Goal: Communication & Community: Answer question/provide support

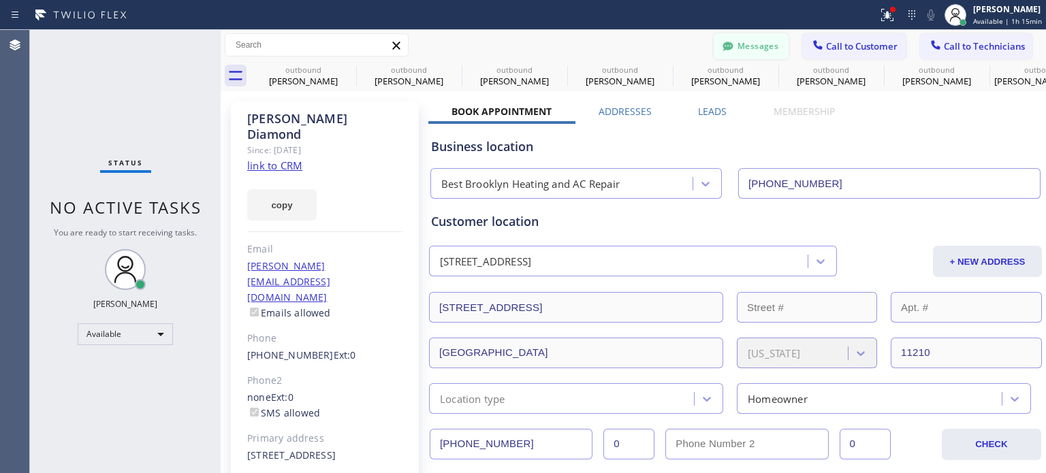
click at [741, 44] on button "Messages" at bounding box center [751, 46] width 75 height 26
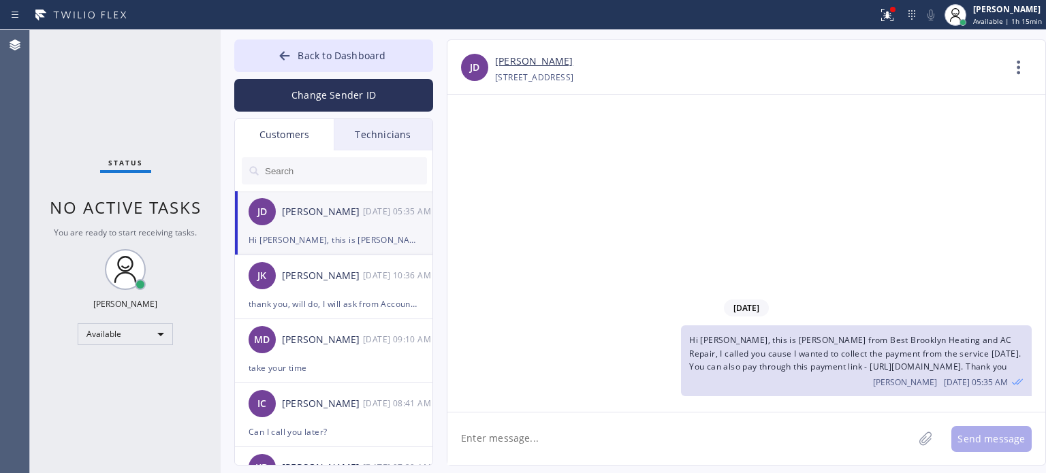
click at [296, 250] on li "[PERSON_NAME] [PERSON_NAME] [DATE] 05:35 AM Hi [PERSON_NAME], this is [PERSON_N…" at bounding box center [334, 223] width 199 height 64
click at [293, 61] on div at bounding box center [285, 57] width 16 height 16
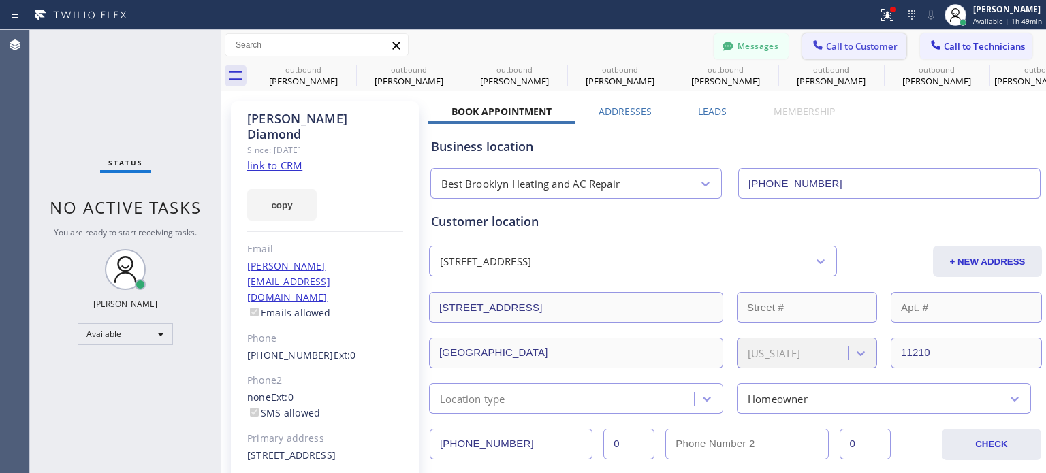
click at [828, 48] on span "Call to Customer" at bounding box center [862, 46] width 72 height 12
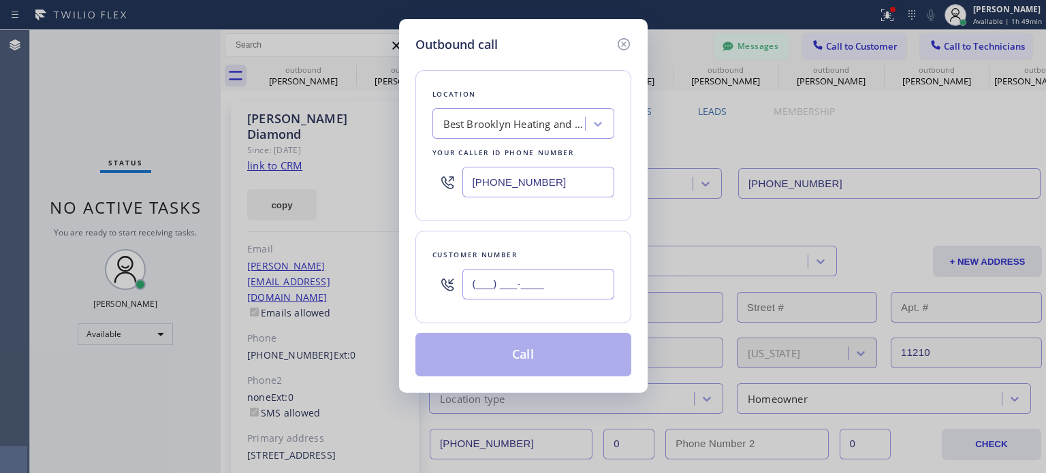
click at [556, 285] on input "(___) ___-____" at bounding box center [539, 284] width 152 height 31
paste input "201) 349-5617"
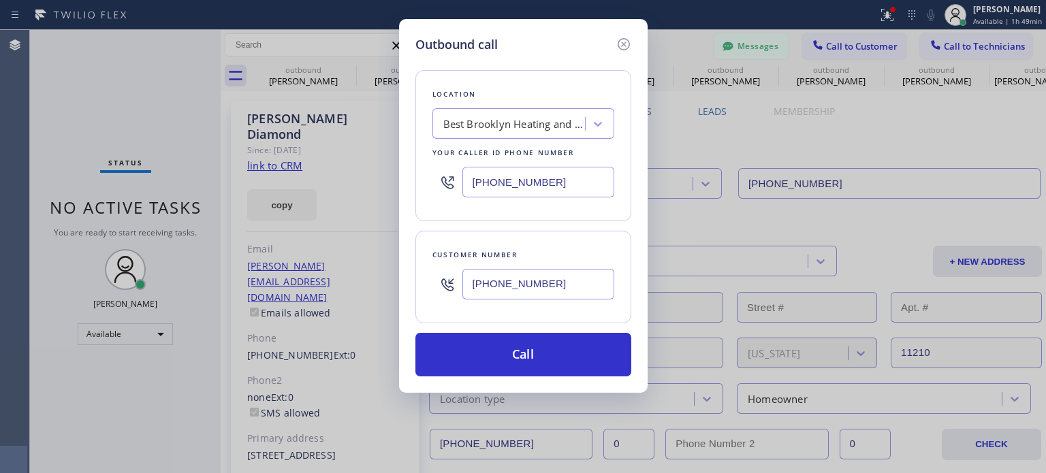
type input "[PHONE_NUMBER]"
click at [511, 176] on input "[PHONE_NUMBER]" at bounding box center [539, 182] width 152 height 31
click at [511, 176] on input "(___) ___-____" at bounding box center [539, 182] width 152 height 31
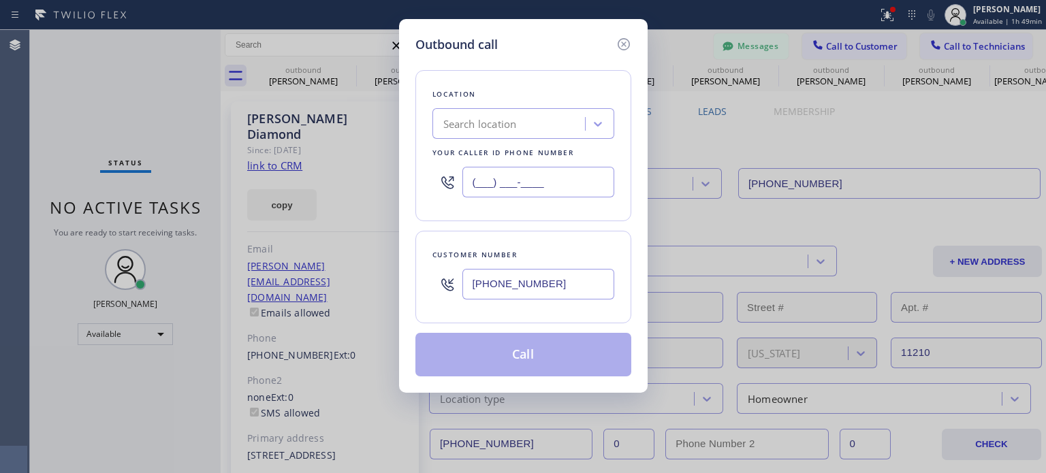
type input "(___) ___-____"
click at [507, 124] on div "Search location" at bounding box center [480, 124] width 74 height 16
paste input "OHM Electric"
type input "OHM Electric"
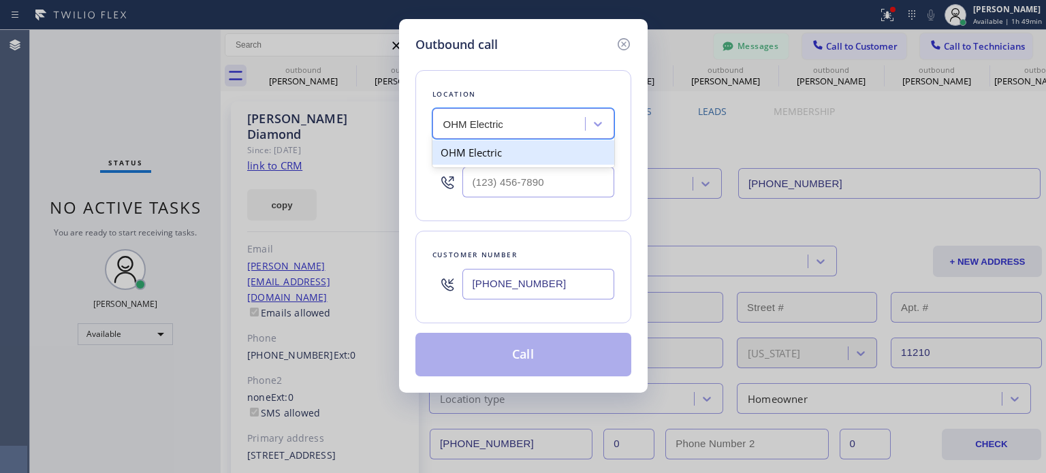
click at [489, 146] on div "OHM Electric" at bounding box center [524, 152] width 182 height 25
type input "[PHONE_NUMBER]"
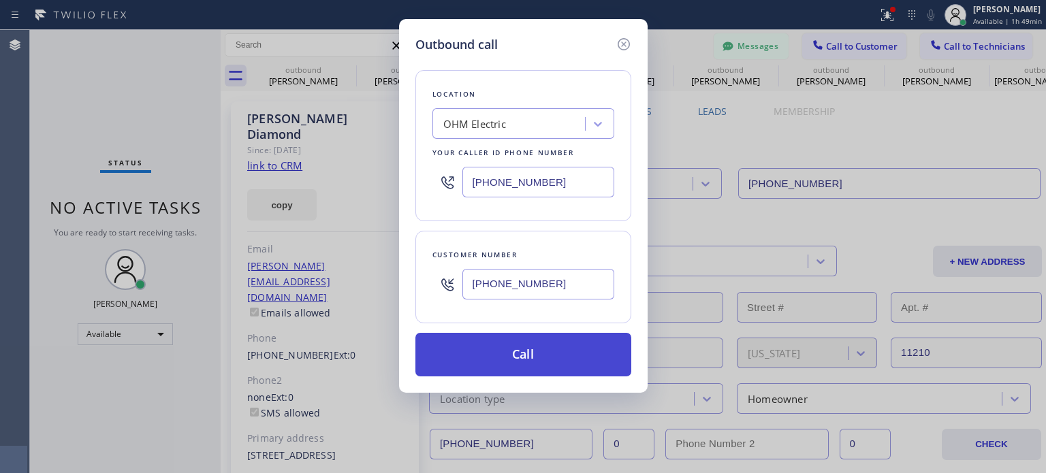
click at [503, 348] on button "Call" at bounding box center [524, 355] width 216 height 44
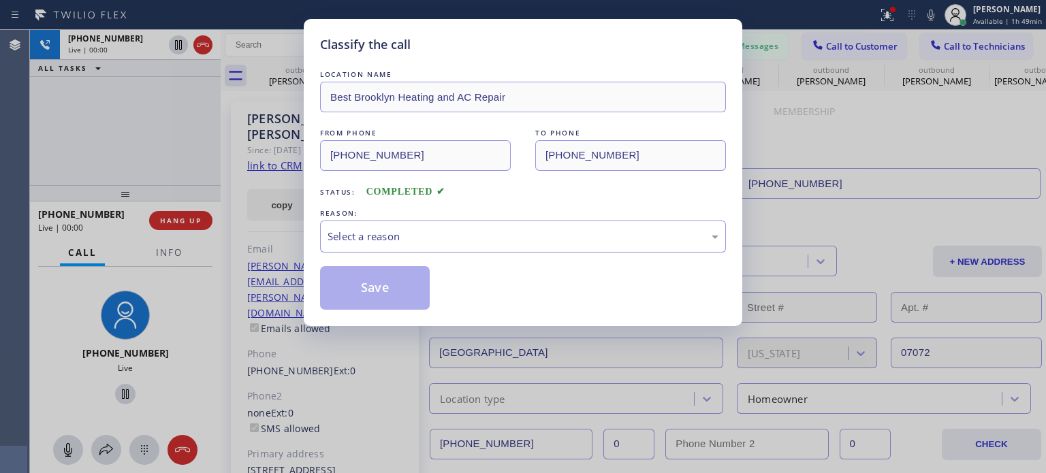
click at [376, 242] on div "Select a reason" at bounding box center [523, 237] width 391 height 16
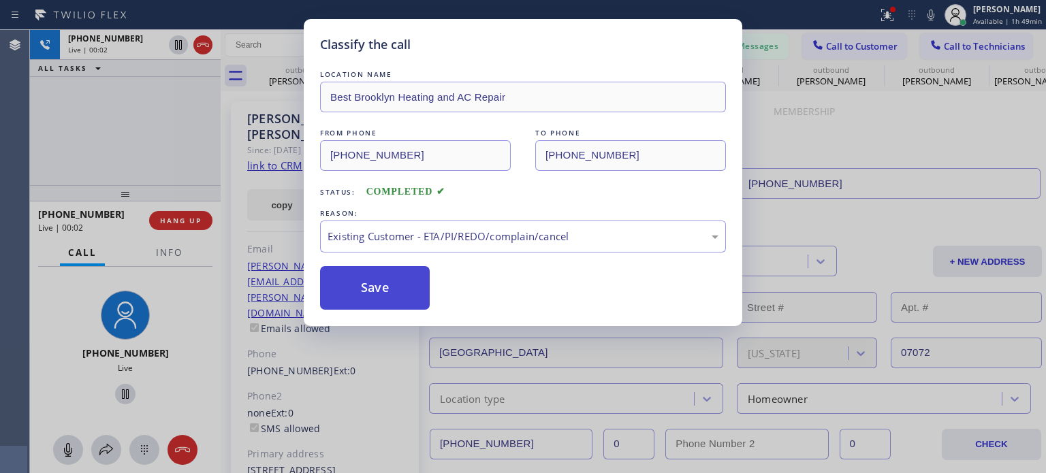
click at [411, 289] on button "Save" at bounding box center [375, 288] width 110 height 44
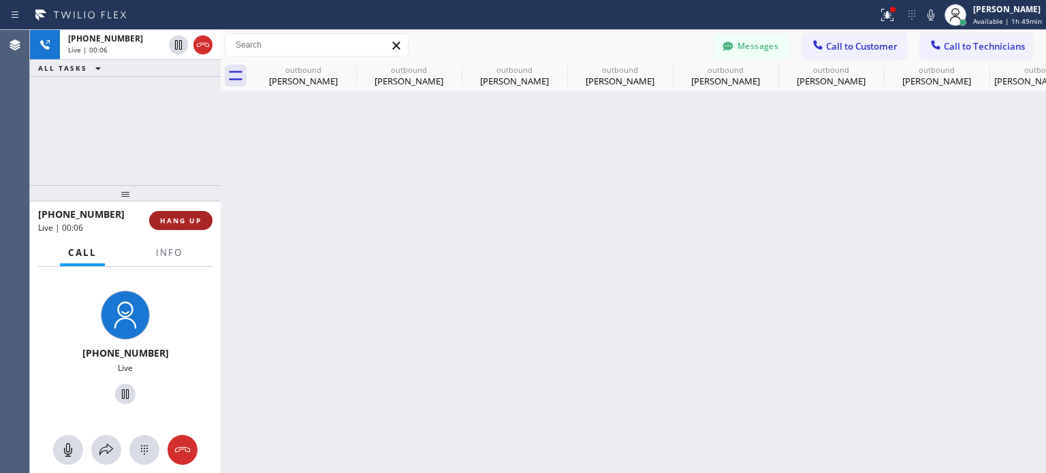
click at [176, 223] on span "HANG UP" at bounding box center [181, 221] width 42 height 10
click at [761, 47] on button "Messages" at bounding box center [751, 46] width 75 height 26
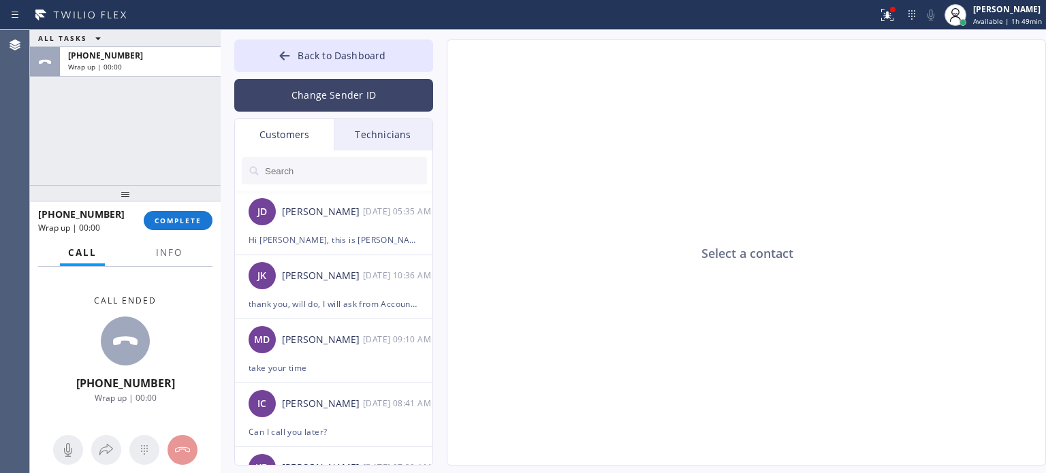
click at [322, 96] on button "Change Sender ID" at bounding box center [333, 95] width 199 height 33
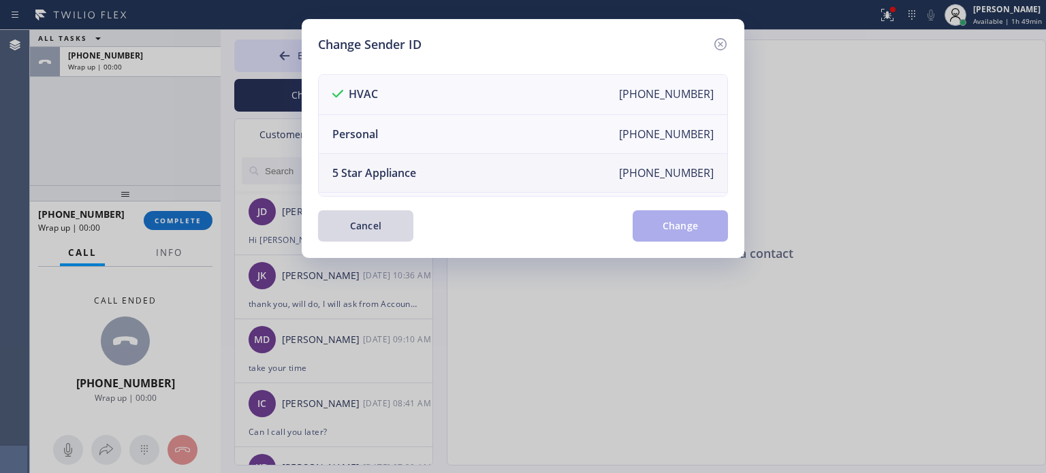
scroll to position [159, 0]
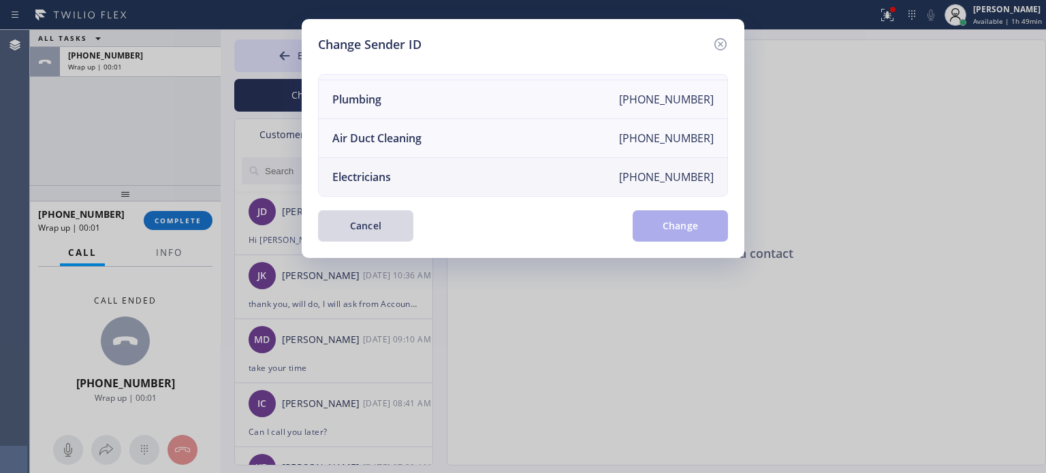
click at [428, 168] on li "Electricians [PHONE_NUMBER]" at bounding box center [523, 177] width 409 height 38
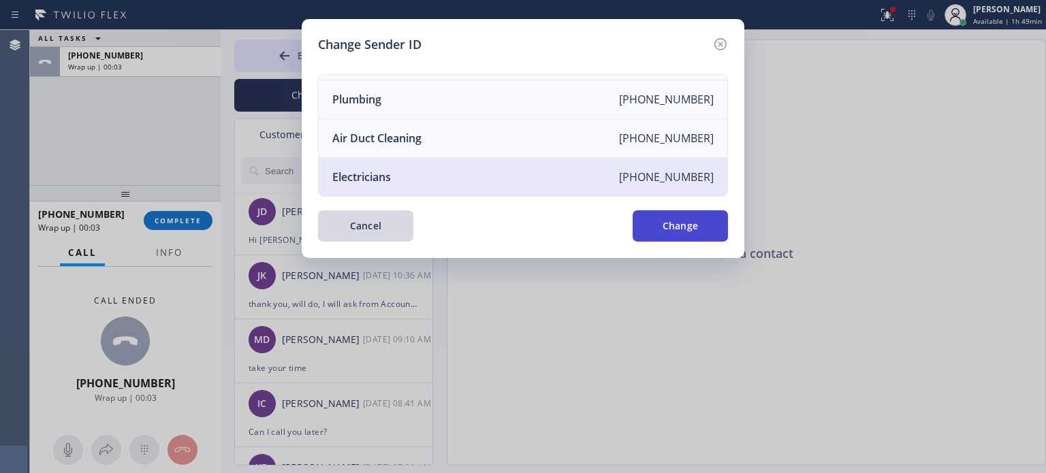
click at [680, 220] on button "Change" at bounding box center [680, 225] width 95 height 31
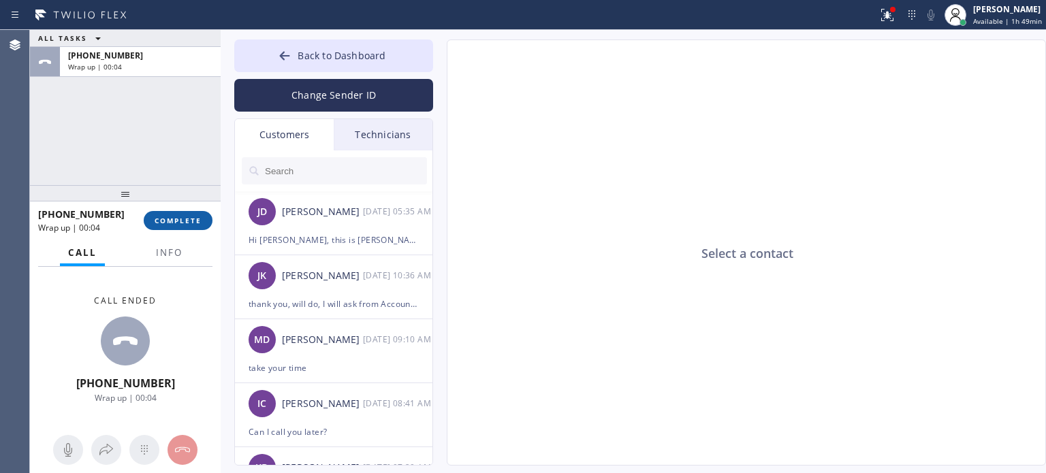
click at [165, 219] on span "COMPLETE" at bounding box center [178, 221] width 47 height 10
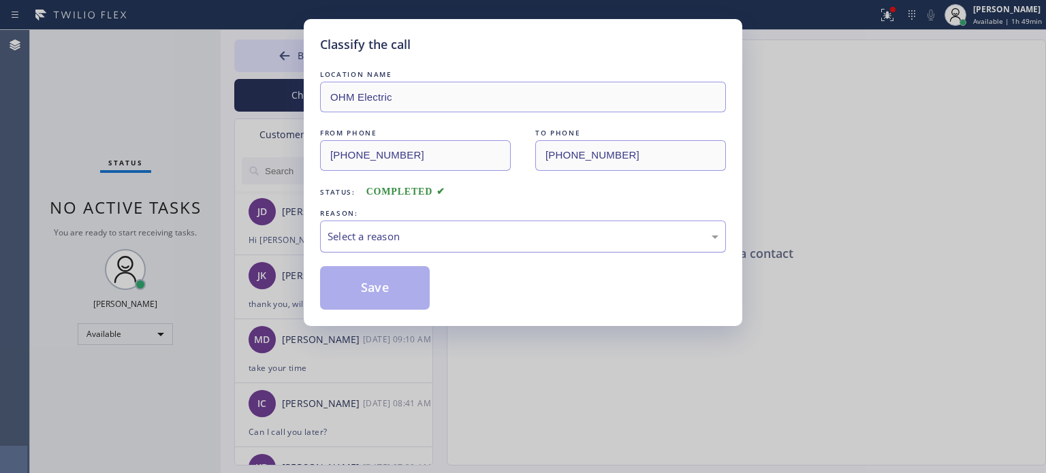
click at [386, 235] on div "Select a reason" at bounding box center [523, 237] width 391 height 16
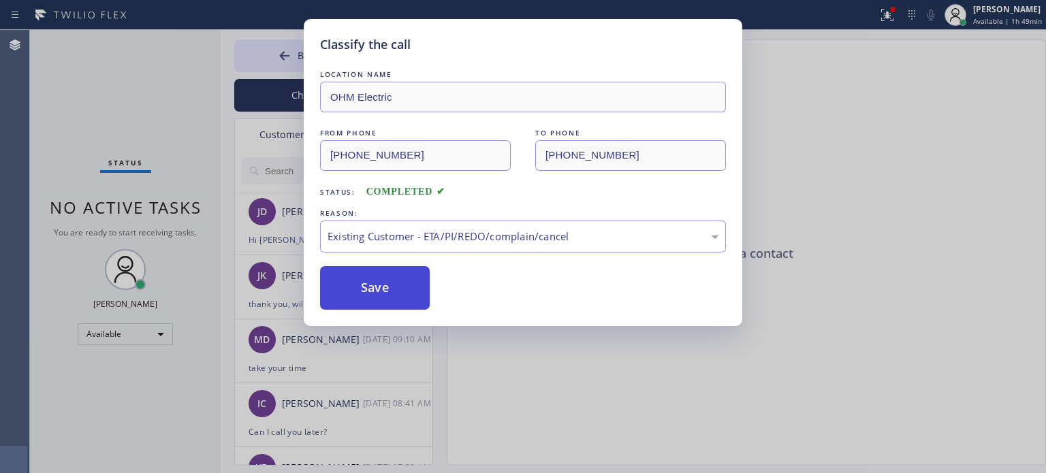
click at [390, 293] on button "Save" at bounding box center [375, 288] width 110 height 44
type input "[PHONE_NUMBER]"
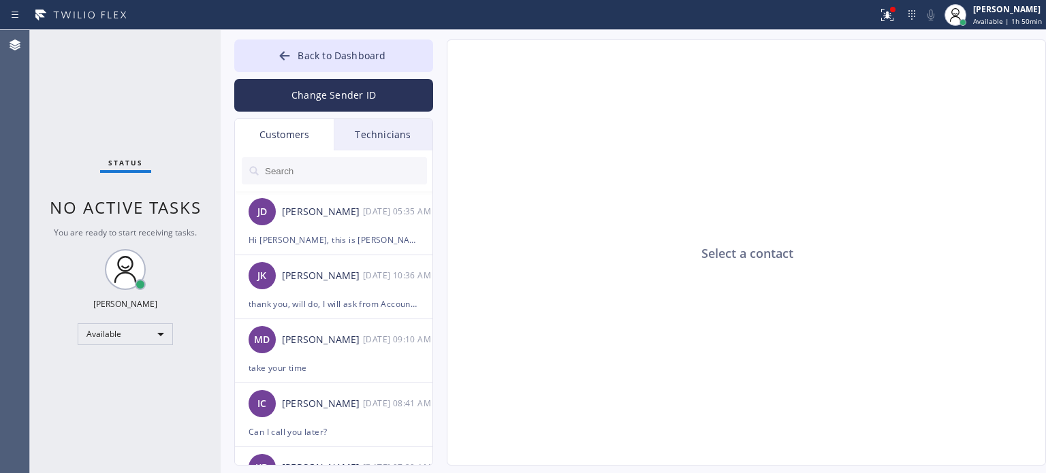
click at [303, 166] on input "text" at bounding box center [345, 170] width 163 height 27
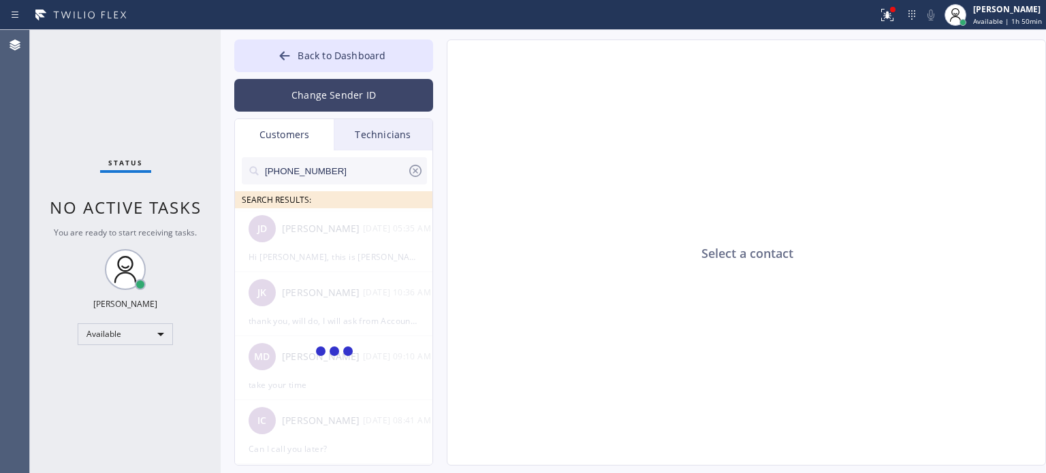
click at [322, 85] on button "Change Sender ID" at bounding box center [333, 95] width 199 height 33
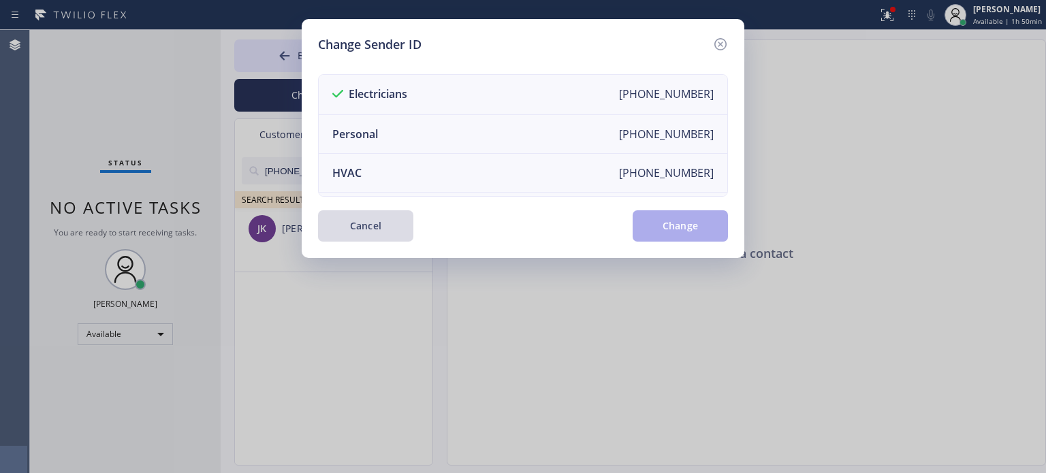
click at [358, 220] on button "Cancel" at bounding box center [365, 225] width 95 height 31
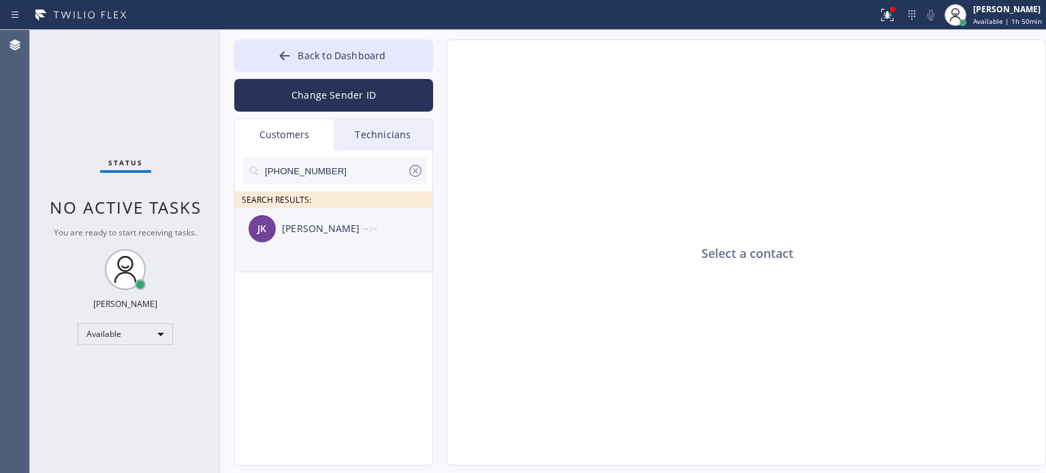
click at [311, 235] on div "[PERSON_NAME]" at bounding box center [322, 229] width 81 height 16
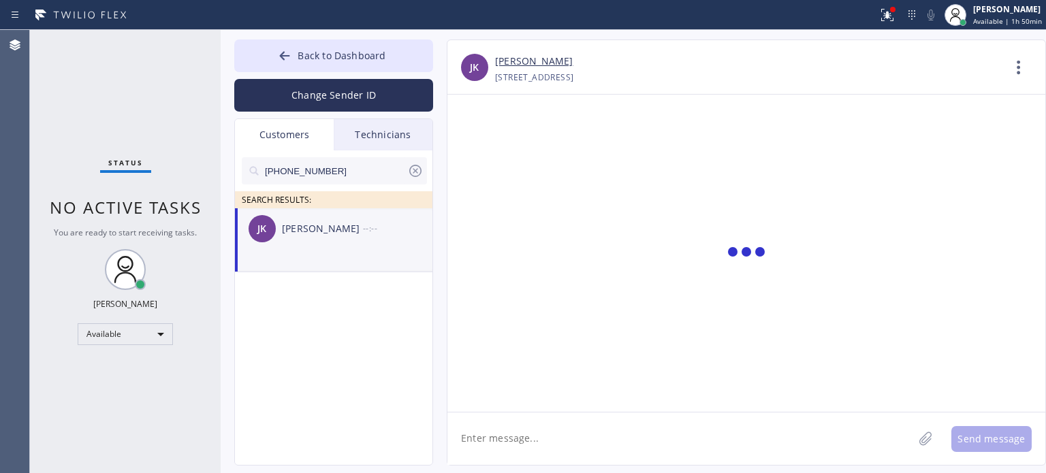
click at [550, 452] on textarea at bounding box center [681, 439] width 466 height 52
paste textarea "OHM Electric"
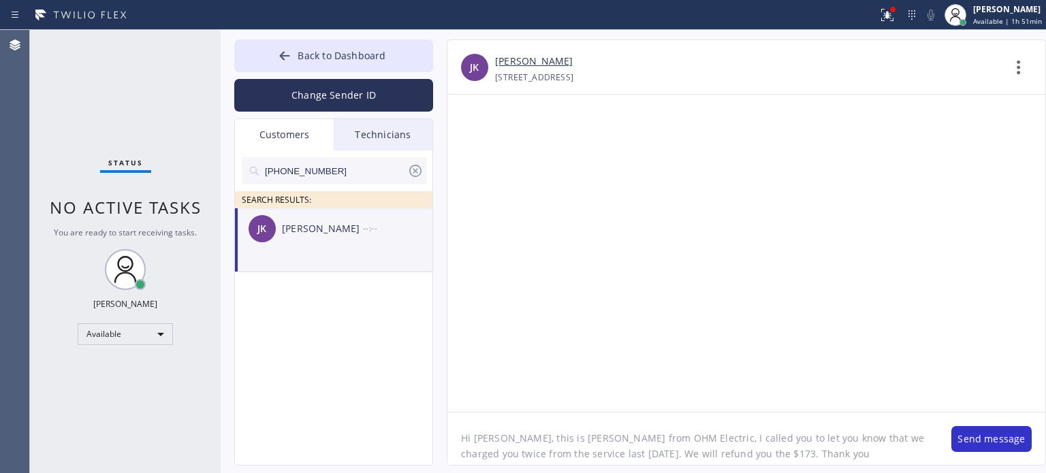
click at [698, 453] on textarea "Hi [PERSON_NAME], this is [PERSON_NAME] from OHM Electric, I called you to let …" at bounding box center [693, 439] width 490 height 52
type textarea "Hi [PERSON_NAME], this is [PERSON_NAME] from OHM Electric, I called you to let …"
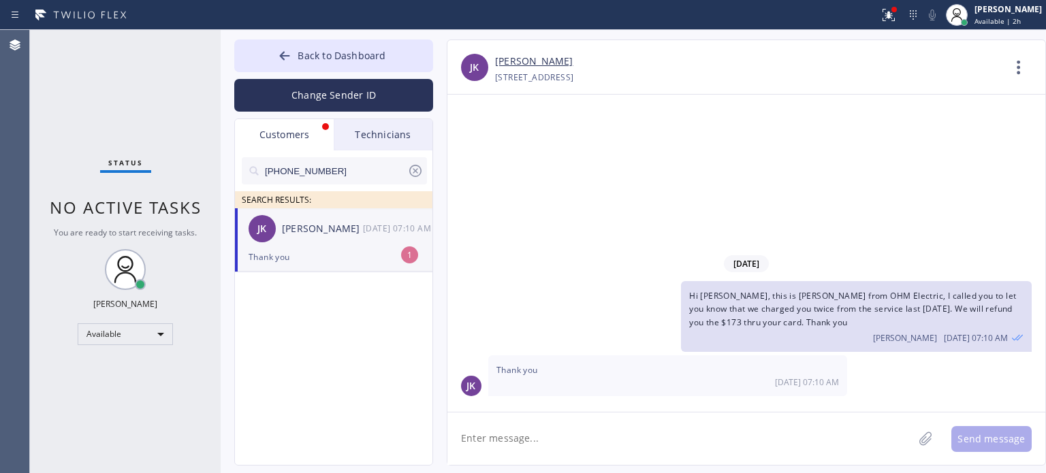
click at [327, 252] on div "Thank you" at bounding box center [334, 257] width 170 height 16
click at [475, 430] on textarea at bounding box center [681, 439] width 466 height 52
type textarea "your welcome"
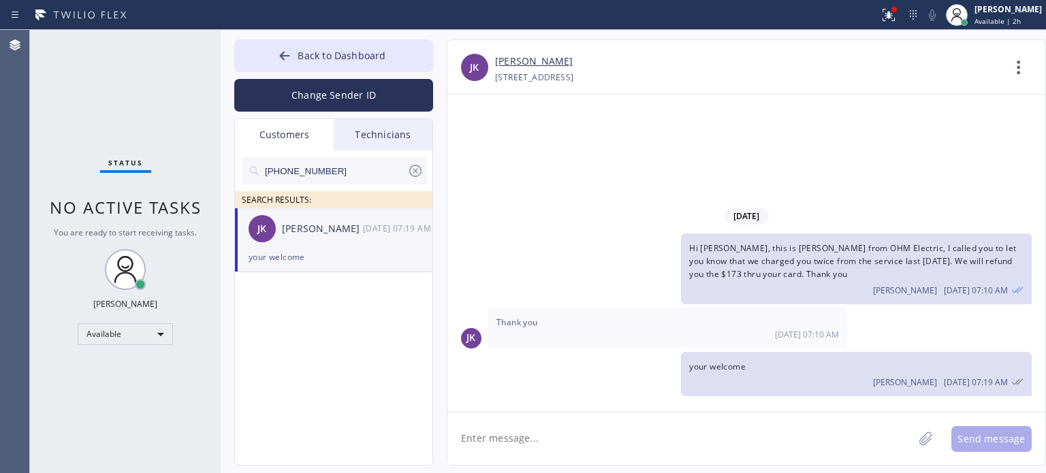
click at [411, 170] on icon at bounding box center [415, 171] width 16 height 16
click at [411, 170] on input "text" at bounding box center [345, 170] width 163 height 27
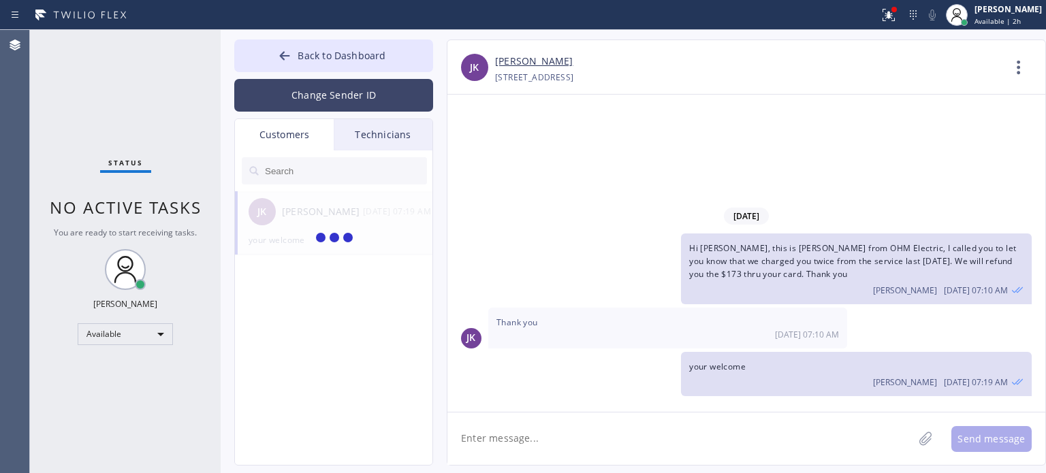
click at [354, 95] on button "Change Sender ID" at bounding box center [333, 95] width 199 height 33
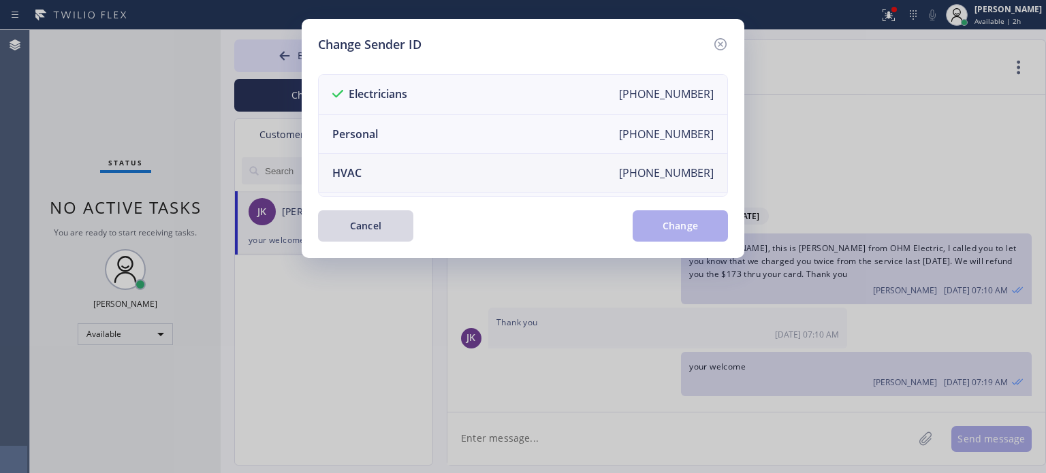
click at [383, 178] on li "HVAC [PHONE_NUMBER]" at bounding box center [523, 173] width 409 height 39
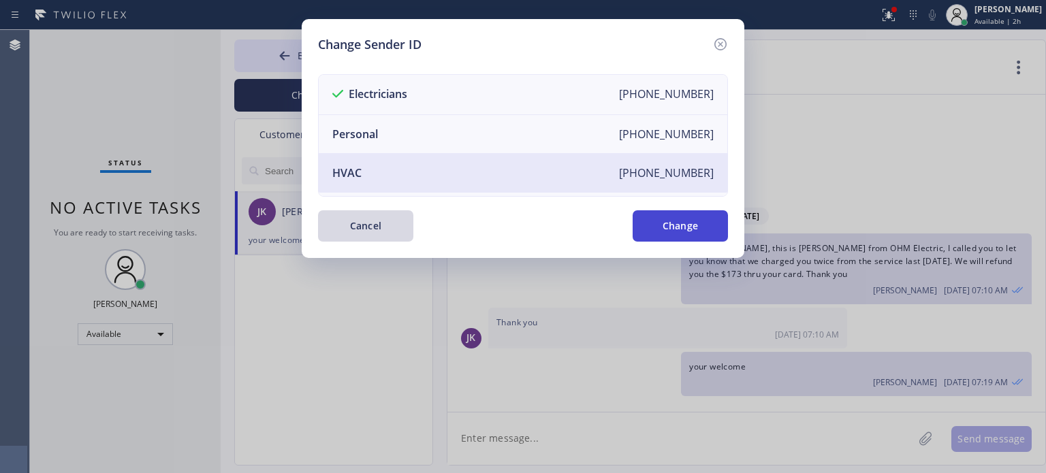
click at [676, 240] on button "Change" at bounding box center [680, 225] width 95 height 31
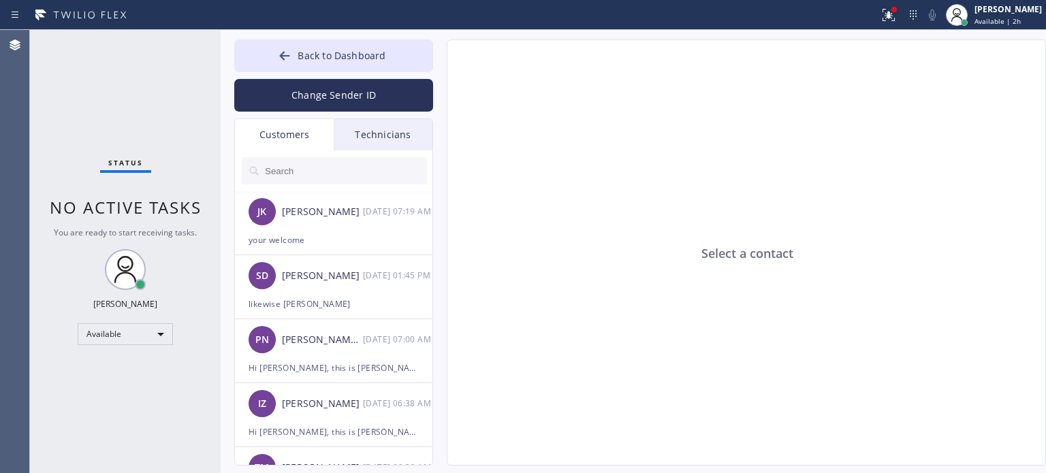
click at [360, 171] on input "text" at bounding box center [345, 170] width 163 height 27
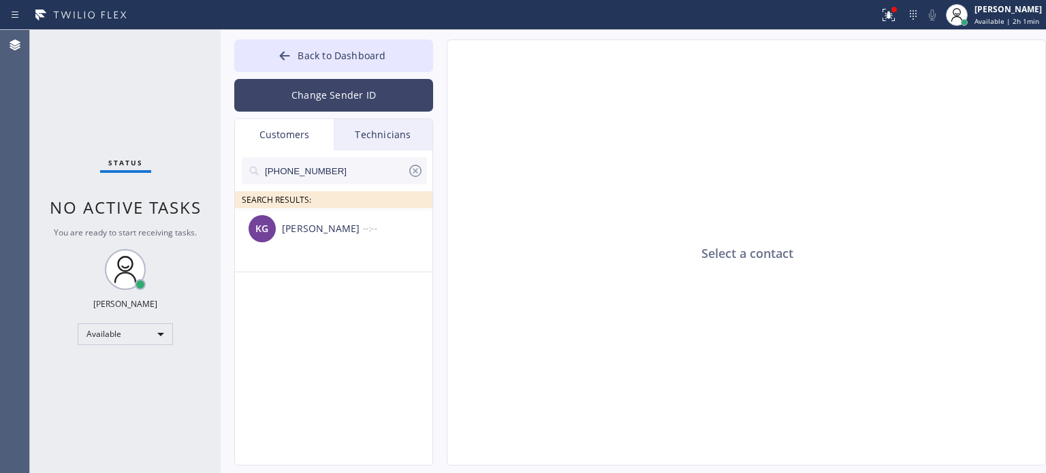
click at [300, 97] on button "Change Sender ID" at bounding box center [333, 95] width 199 height 33
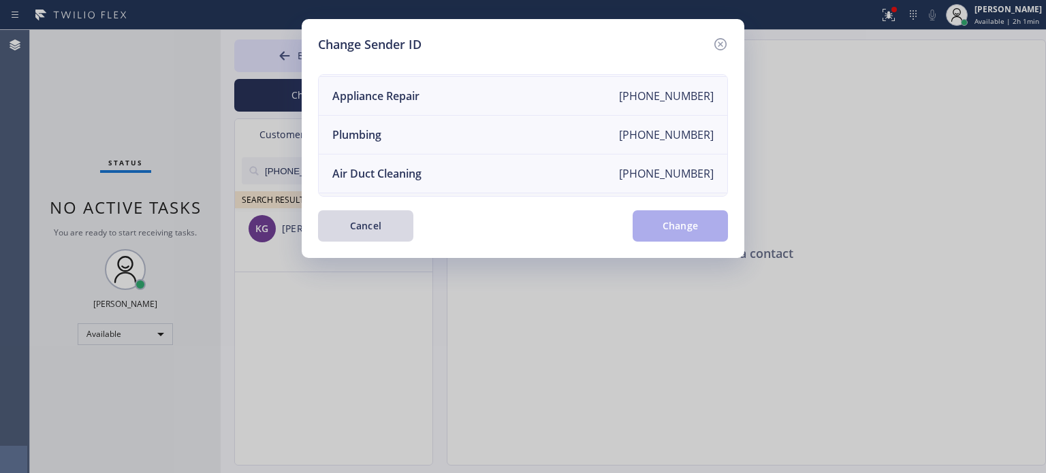
scroll to position [159, 0]
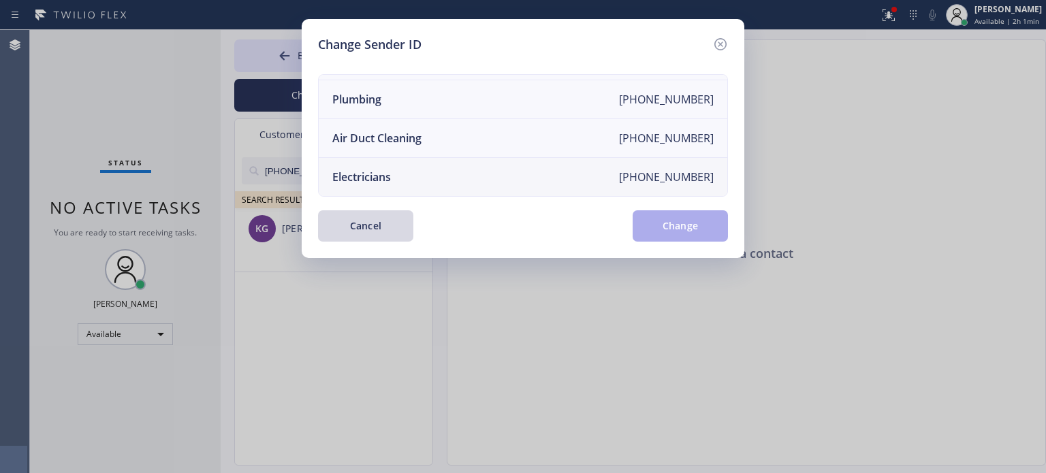
click at [404, 169] on li "Electricians [PHONE_NUMBER]" at bounding box center [523, 177] width 409 height 38
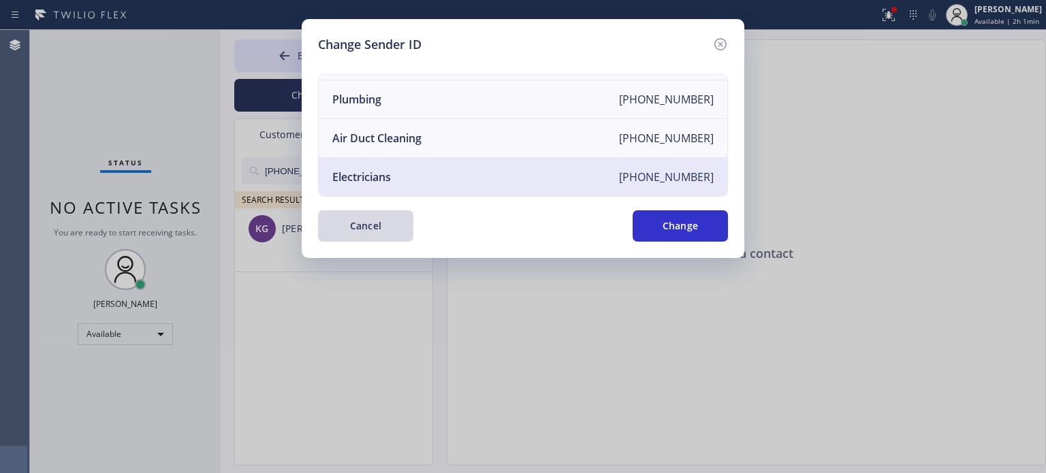
drag, startPoint x: 659, startPoint y: 223, endPoint x: 463, endPoint y: 212, distance: 196.5
click at [659, 223] on button "Change" at bounding box center [680, 225] width 95 height 31
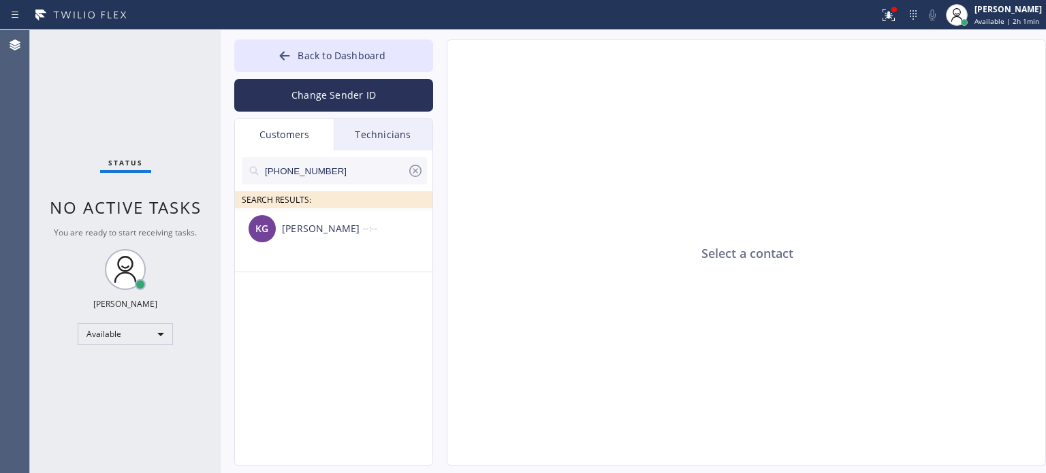
click at [306, 172] on input "[PHONE_NUMBER]" at bounding box center [336, 170] width 144 height 27
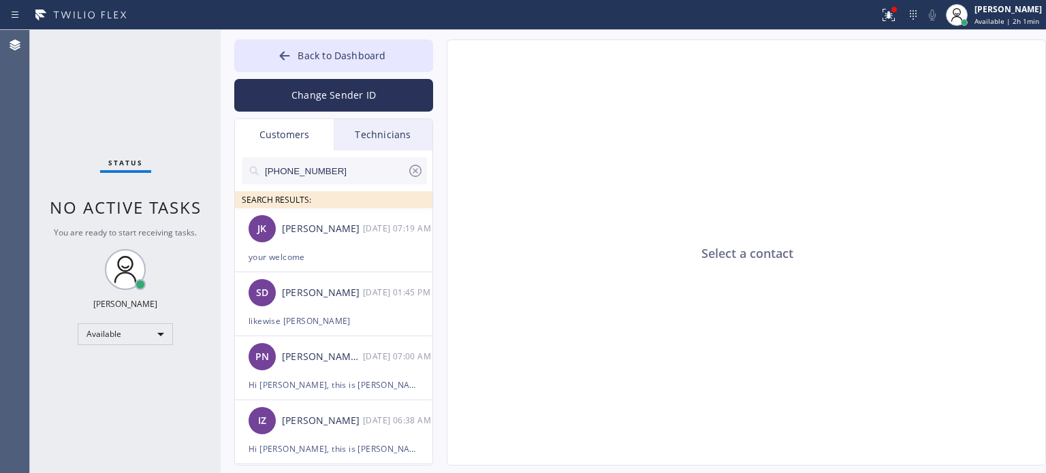
paste input "text"
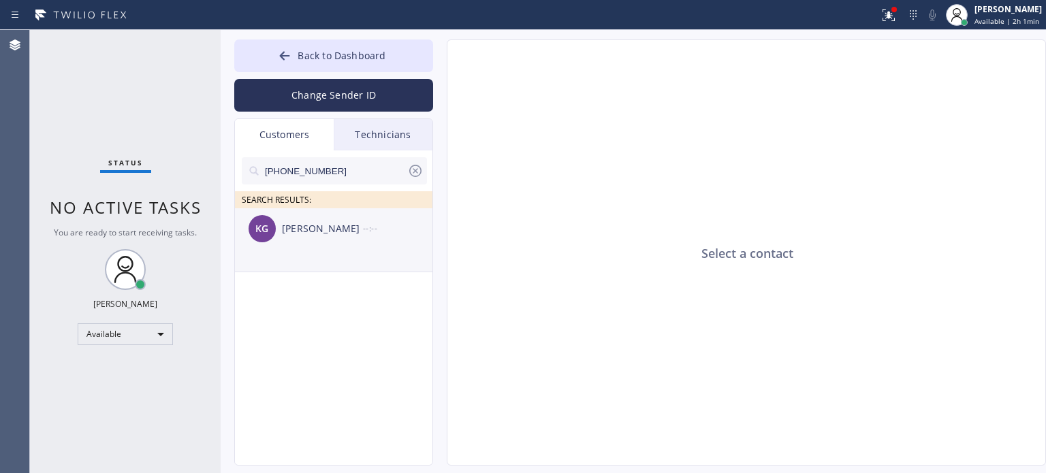
type input "[PHONE_NUMBER]"
click at [304, 223] on div "[PERSON_NAME]" at bounding box center [322, 229] width 81 height 16
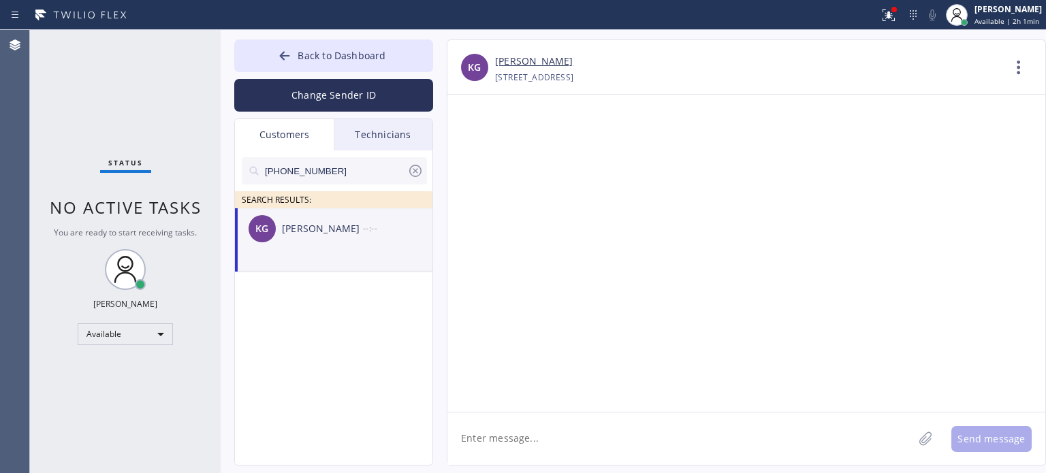
click at [528, 428] on textarea at bounding box center [681, 439] width 466 height 52
paste textarea "Altec Electrical Corporation"
click at [813, 430] on textarea "Hi [PERSON_NAME], this is [PERSON_NAME] from Altec Electrical Corporation," at bounding box center [693, 439] width 490 height 52
paste textarea "I already sent the paid invoice to your email. Please check your inbox or spam …"
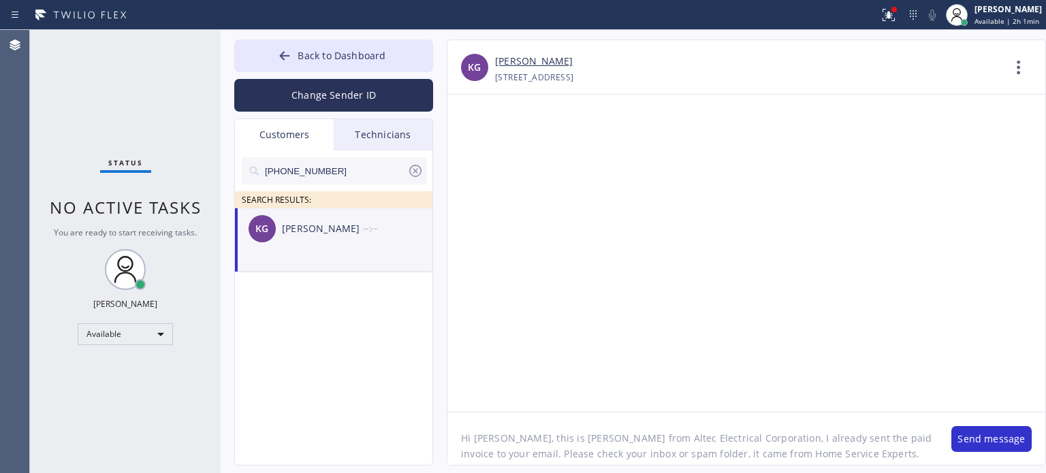
scroll to position [27, 0]
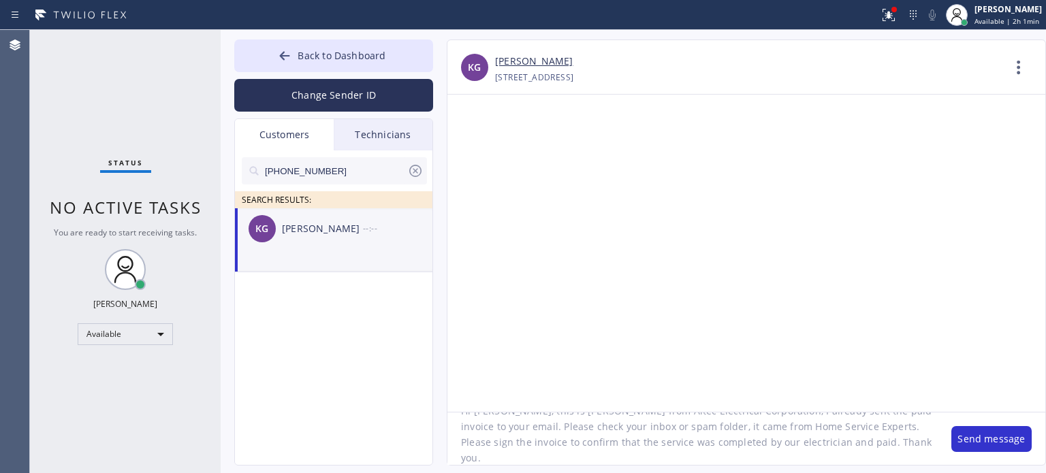
drag, startPoint x: 593, startPoint y: 443, endPoint x: 638, endPoint y: 441, distance: 44.4
click at [638, 441] on textarea "Hi [PERSON_NAME], this is [PERSON_NAME] from Altec Electrical Corporation, I al…" at bounding box center [693, 439] width 490 height 52
type textarea "Hi [PERSON_NAME], this is [PERSON_NAME] from Altec Electrical Corporation, I al…"
drag, startPoint x: 986, startPoint y: 438, endPoint x: 971, endPoint y: 427, distance: 18.5
click at [986, 438] on button "Send message" at bounding box center [992, 439] width 80 height 26
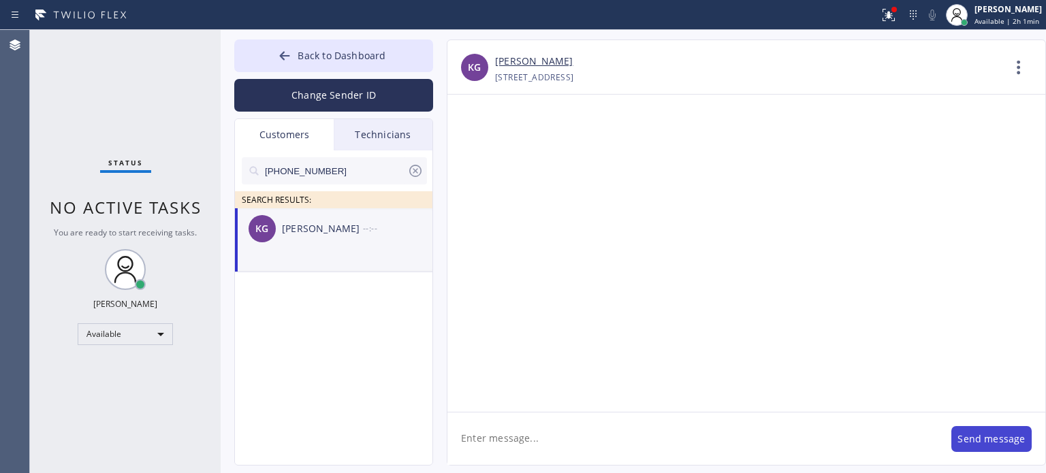
scroll to position [0, 0]
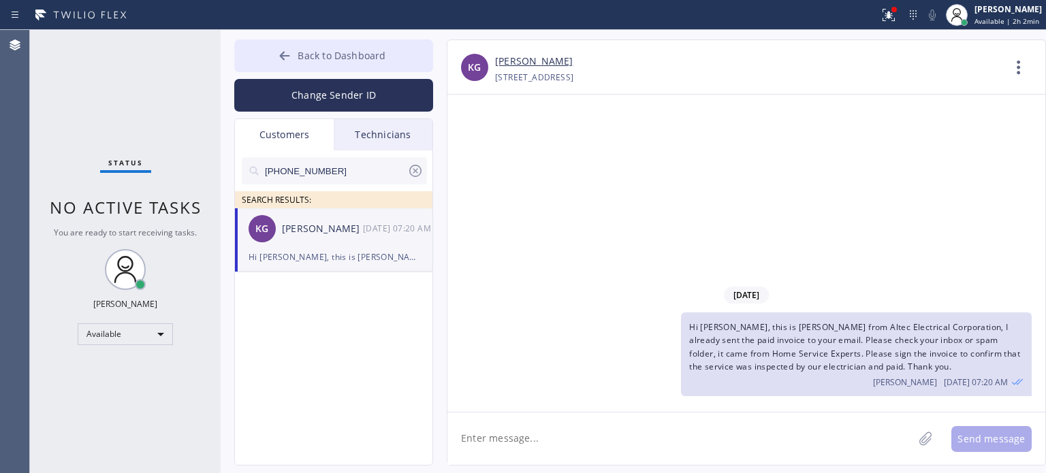
click at [357, 50] on span "Back to Dashboard" at bounding box center [342, 55] width 88 height 13
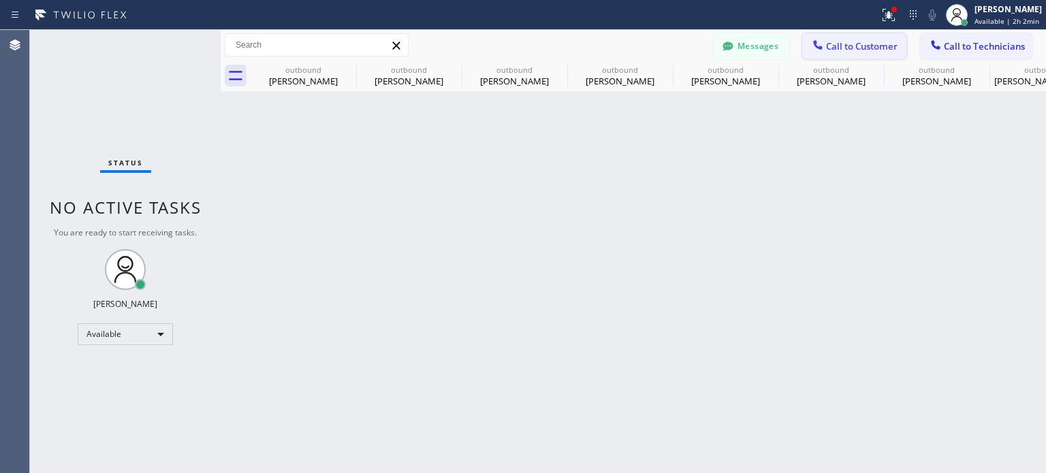
click at [864, 52] on button "Call to Customer" at bounding box center [854, 46] width 104 height 26
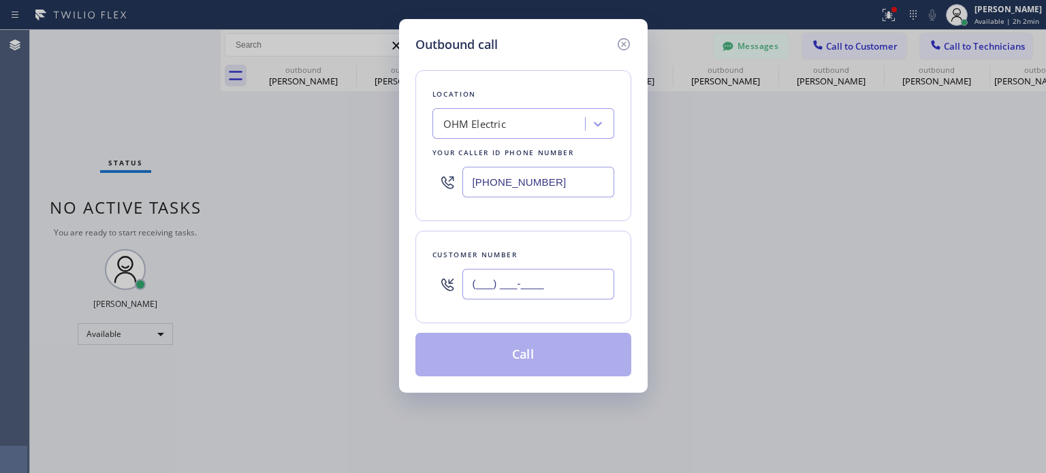
drag, startPoint x: 555, startPoint y: 284, endPoint x: 577, endPoint y: 185, distance: 101.8
click at [558, 279] on input "(___) ___-____" at bounding box center [539, 284] width 152 height 31
paste input "646) 288-1877"
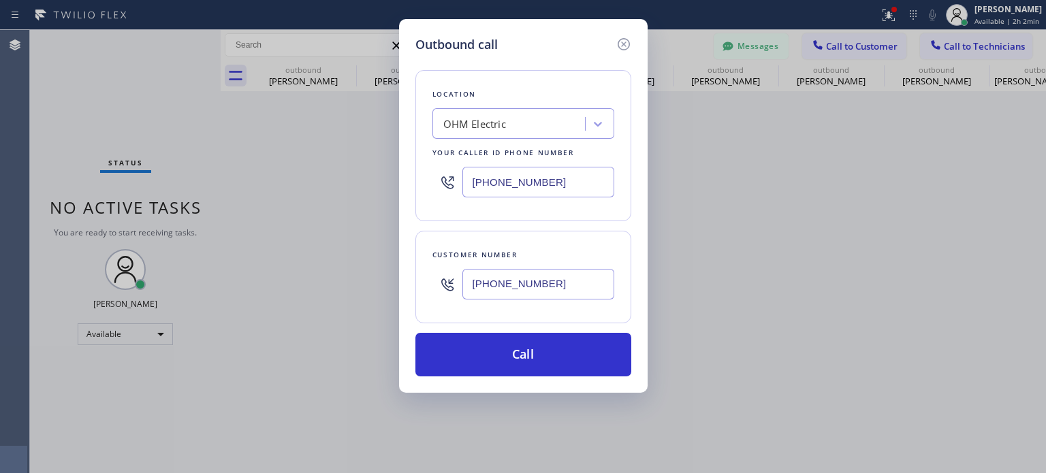
type input "[PHONE_NUMBER]"
click at [499, 180] on input "[PHONE_NUMBER]" at bounding box center [539, 182] width 152 height 31
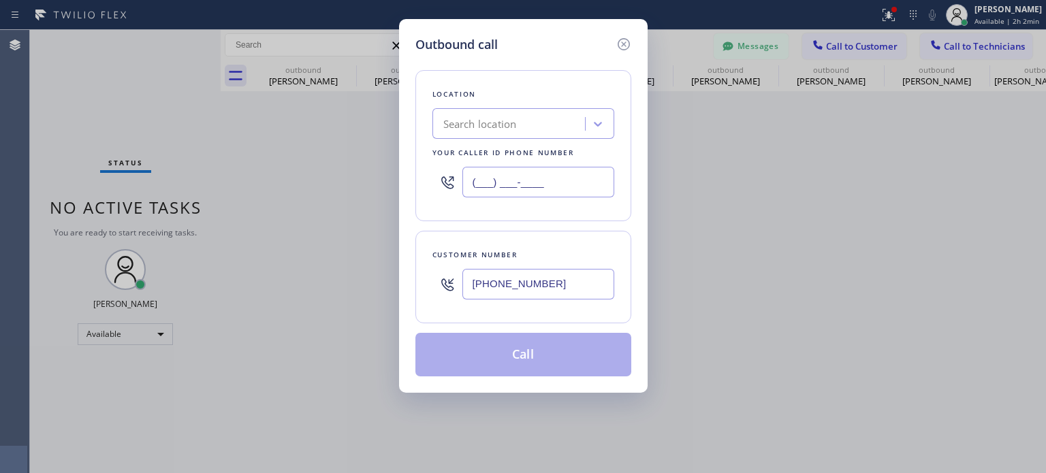
type input "(___) ___-____"
click at [484, 122] on div "Search location" at bounding box center [480, 124] width 74 height 16
paste input "Elmhurst Residential Heating Systems"
type input "Elmhurst Residential Heating Systems"
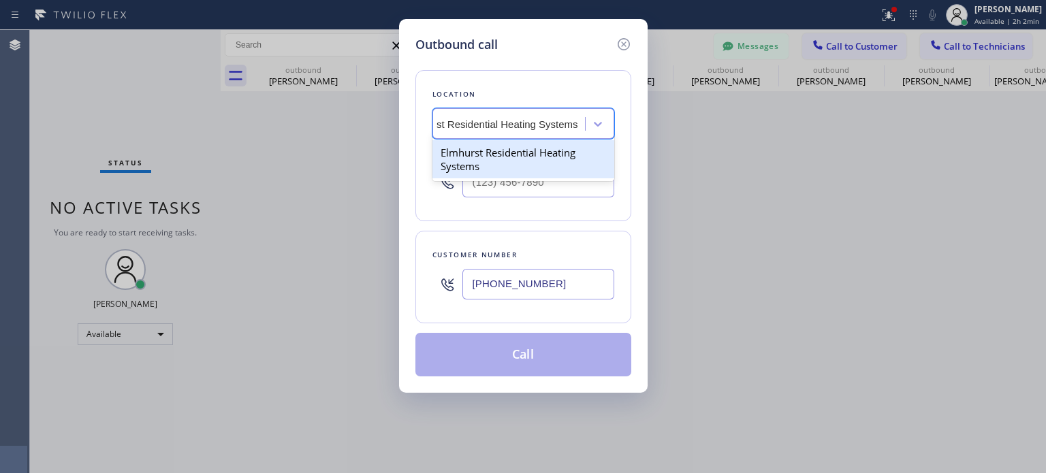
click at [491, 155] on div "Elmhurst Residential Heating Systems" at bounding box center [524, 159] width 182 height 38
type input "[PHONE_NUMBER]"
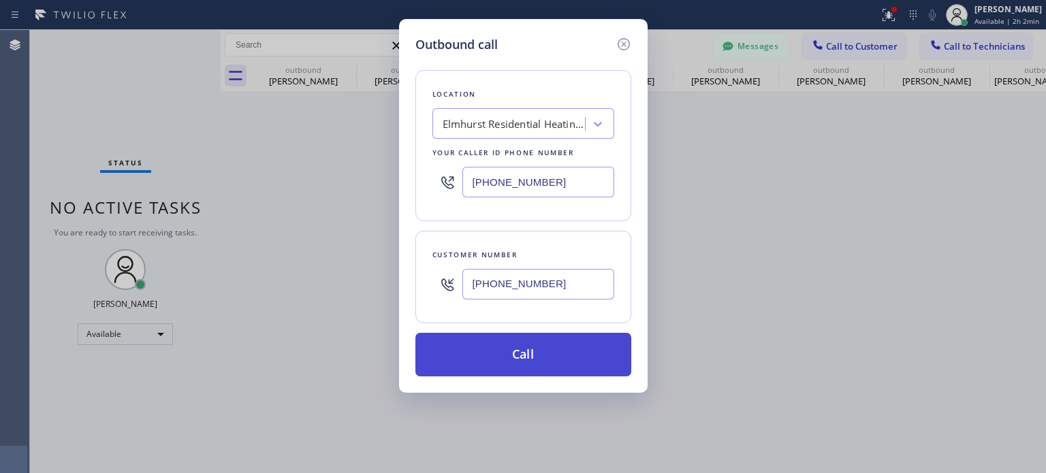
click at [504, 354] on button "Call" at bounding box center [524, 355] width 216 height 44
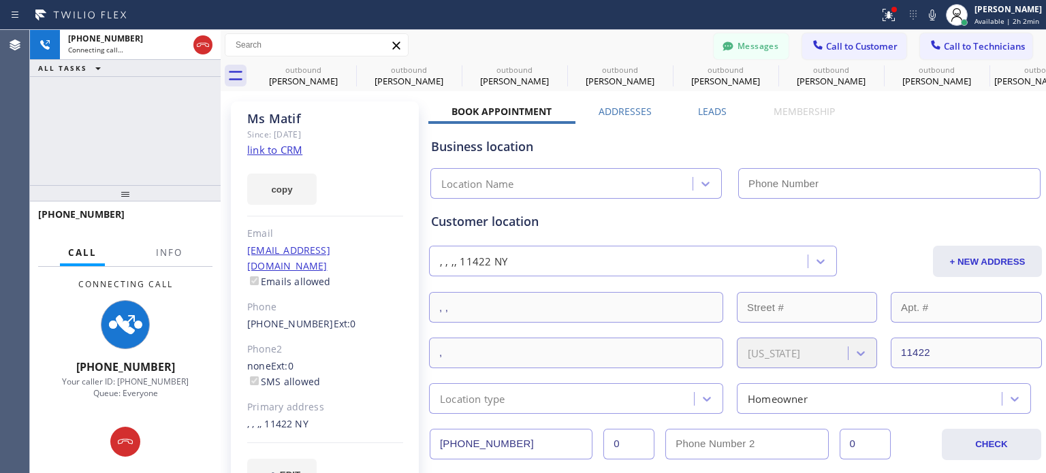
type input "[PHONE_NUMBER]"
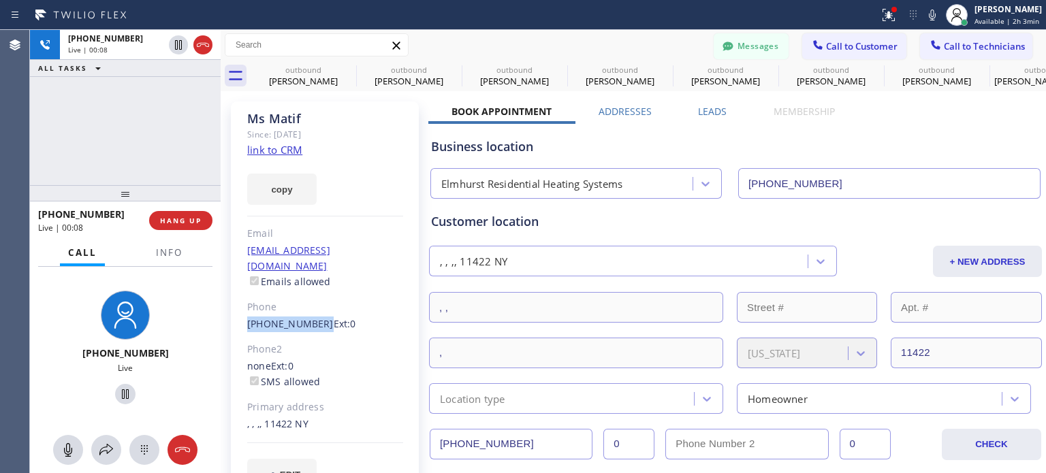
drag, startPoint x: 243, startPoint y: 307, endPoint x: 314, endPoint y: 309, distance: 70.9
click at [314, 309] on div "[PERSON_NAME] Since: [DATE] link to CRM copy Email [EMAIL_ADDRESS][DOMAIN_NAME]…" at bounding box center [325, 303] width 188 height 405
copy link "[PHONE_NUMBER]"
click at [188, 214] on button "HANG UP" at bounding box center [180, 220] width 63 height 19
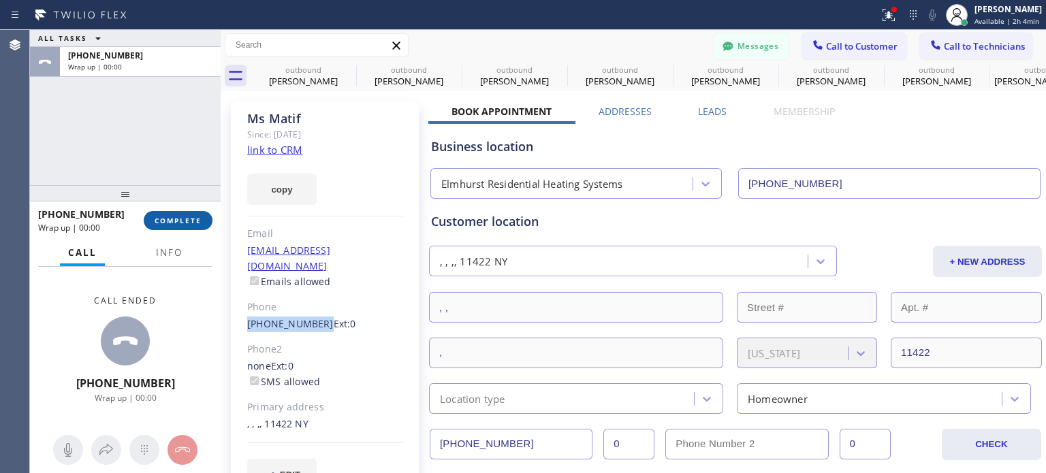
click at [188, 216] on span "COMPLETE" at bounding box center [178, 221] width 47 height 10
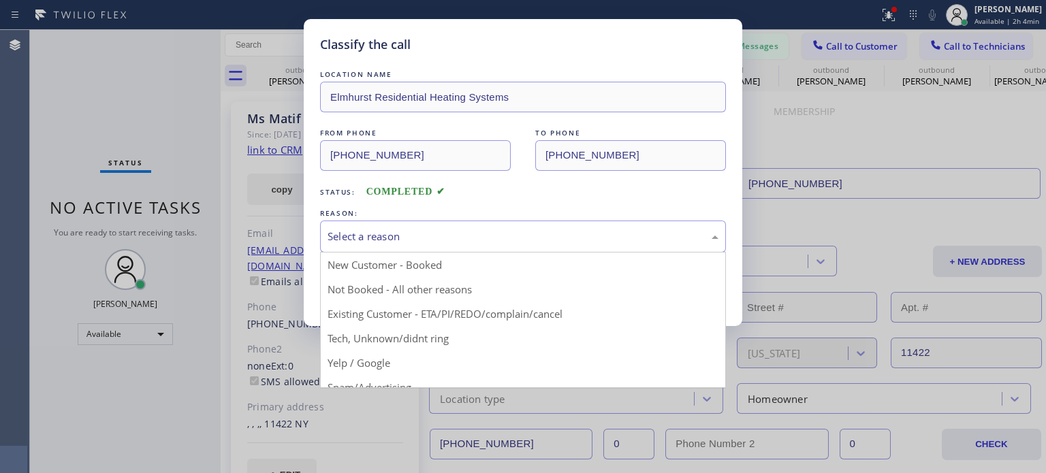
click at [431, 247] on div "Select a reason" at bounding box center [523, 237] width 406 height 32
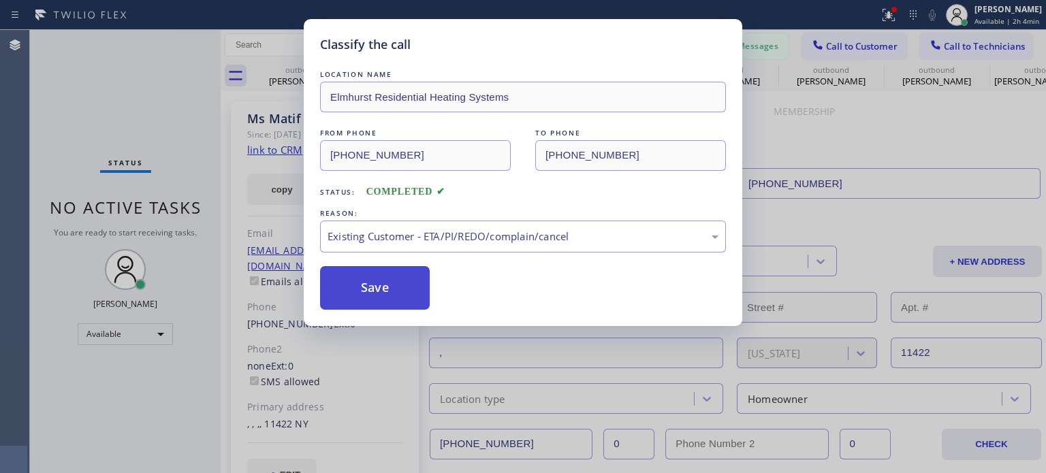
click at [381, 289] on button "Save" at bounding box center [375, 288] width 110 height 44
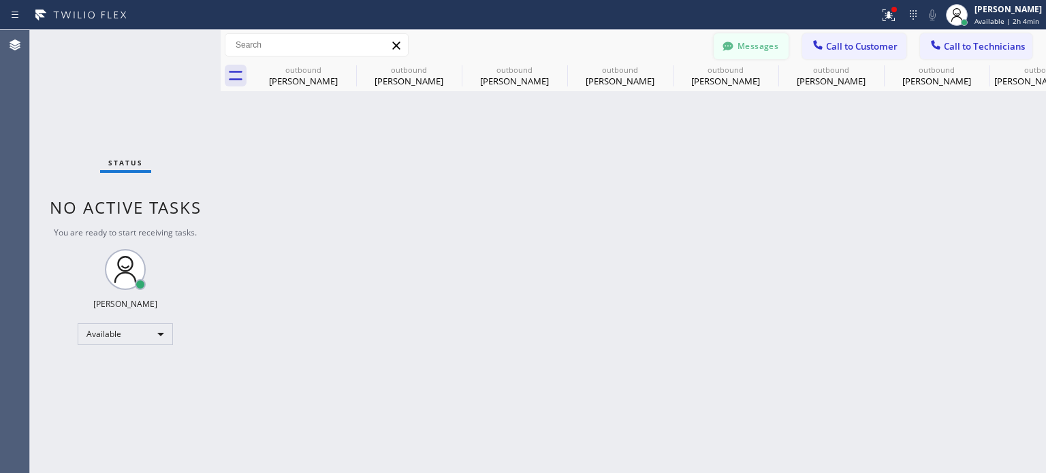
click at [757, 48] on button "Messages" at bounding box center [751, 46] width 75 height 26
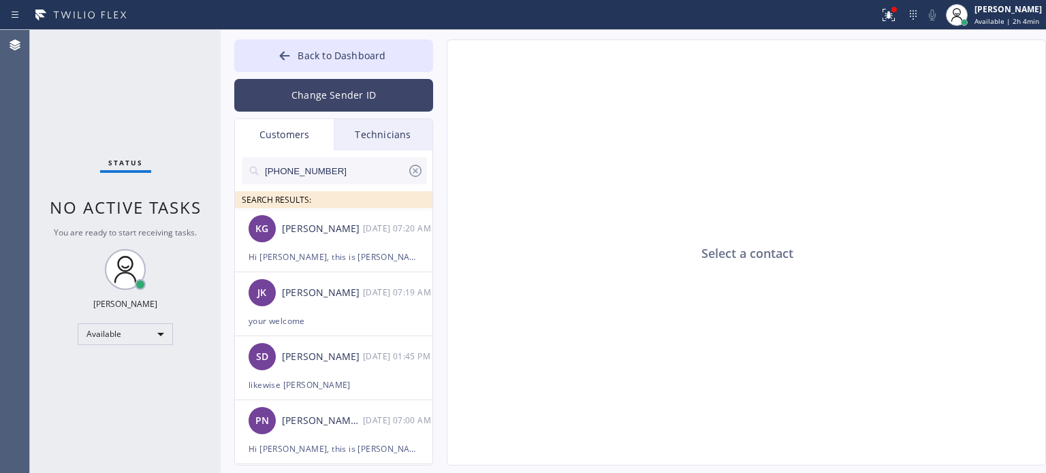
click at [324, 100] on button "Change Sender ID" at bounding box center [333, 95] width 199 height 33
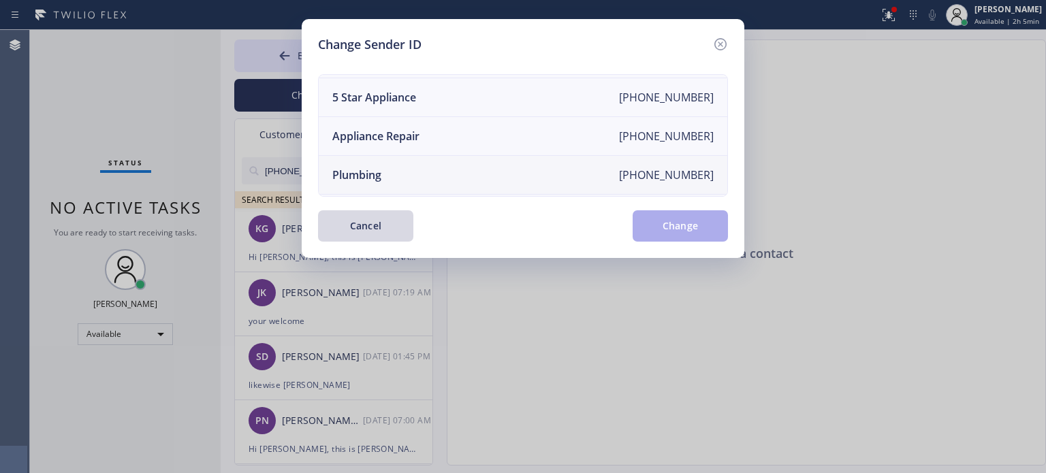
scroll to position [22, 0]
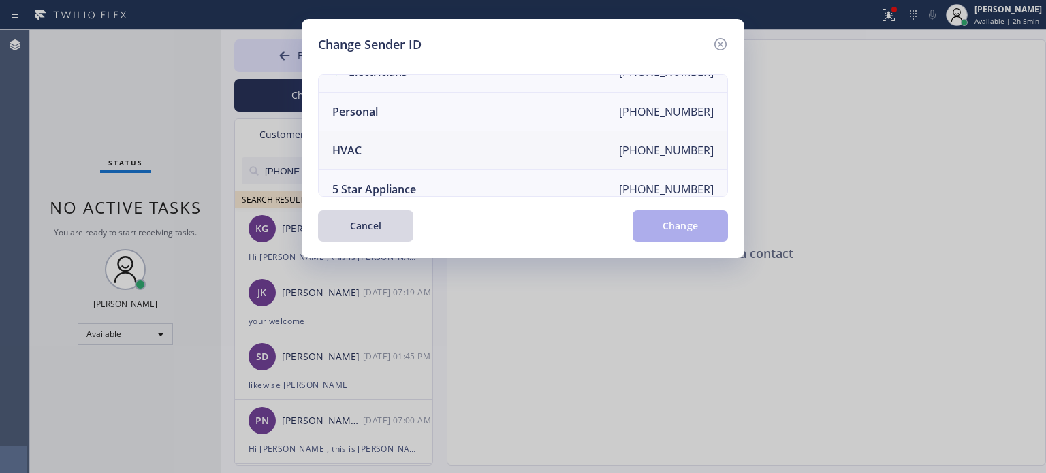
click at [383, 156] on li "HVAC [PHONE_NUMBER]" at bounding box center [523, 150] width 409 height 39
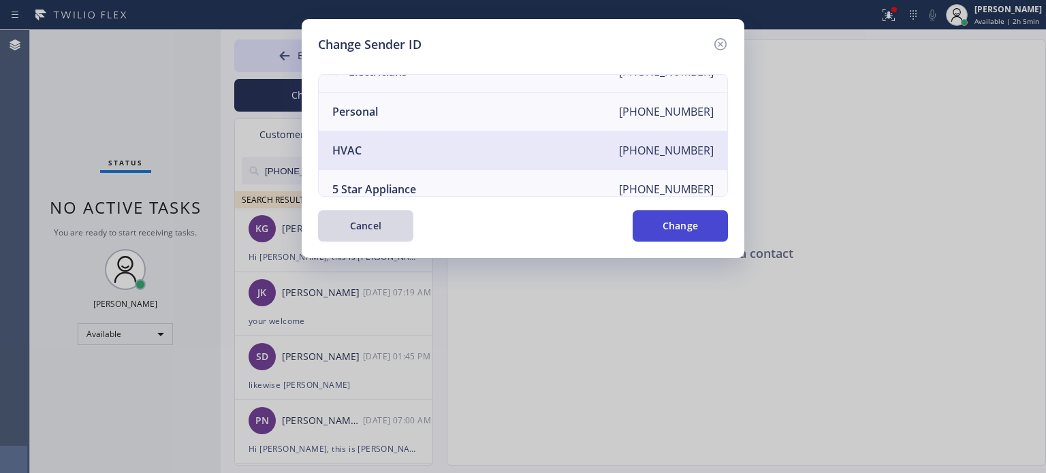
click at [644, 220] on button "Change" at bounding box center [680, 225] width 95 height 31
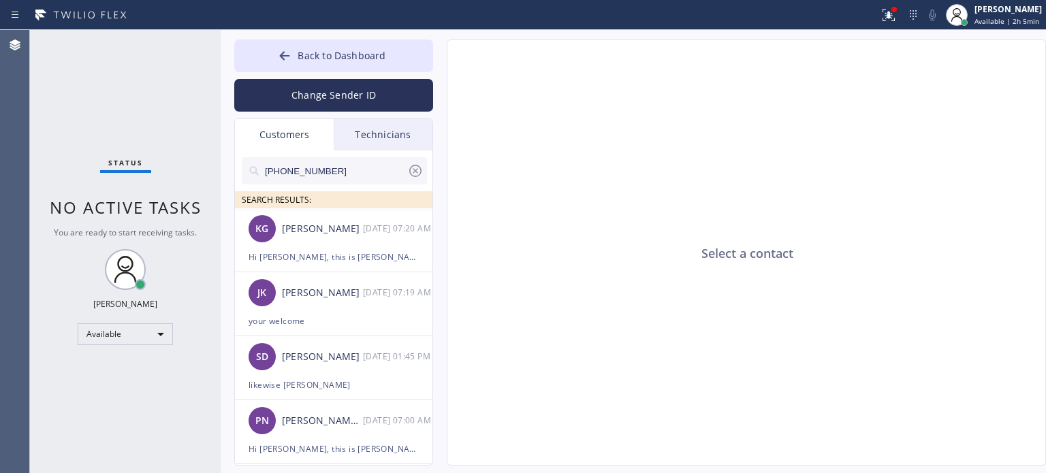
click at [274, 170] on input "[PHONE_NUMBER]" at bounding box center [336, 170] width 144 height 27
paste input "288-1877"
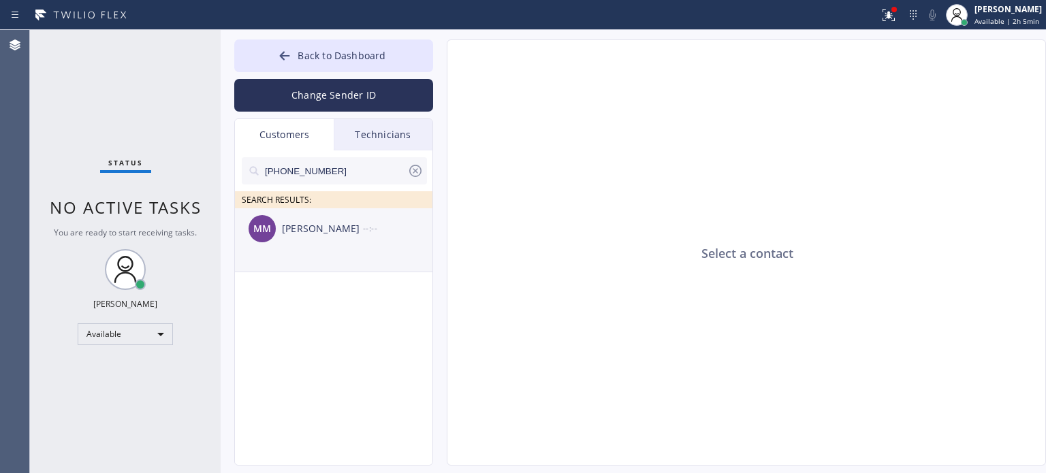
type input "[PHONE_NUMBER]"
click at [285, 237] on div "MM [PERSON_NAME] --:--" at bounding box center [334, 228] width 199 height 41
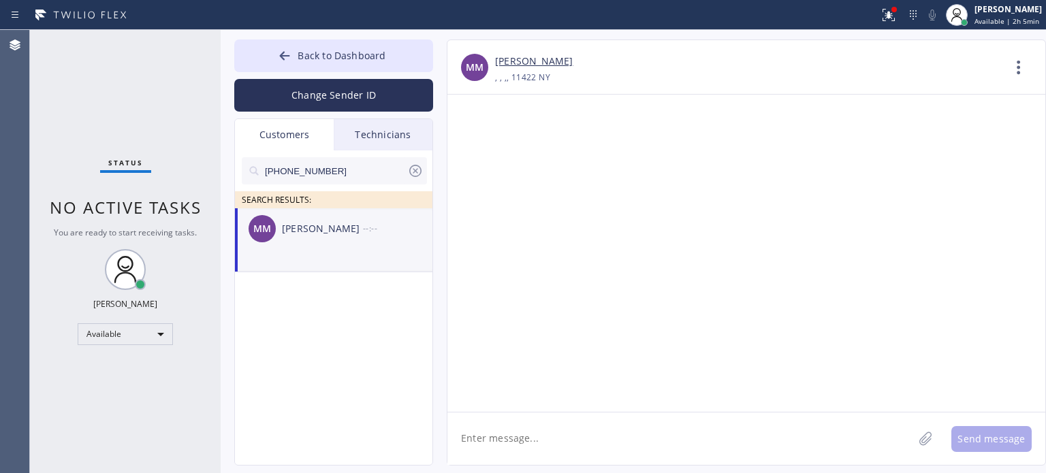
drag, startPoint x: 475, startPoint y: 435, endPoint x: 460, endPoint y: 396, distance: 41.4
click at [475, 434] on textarea at bounding box center [681, 439] width 466 height 52
paste textarea "Elmhurst Residential Heating Systems"
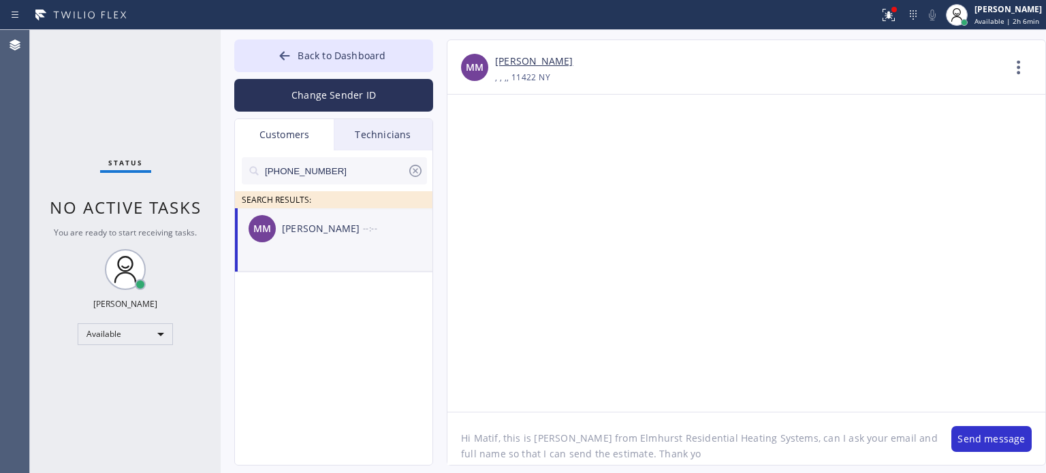
type textarea "Hi Matif, this is [PERSON_NAME] from Elmhurst Residential Heating Systems, can …"
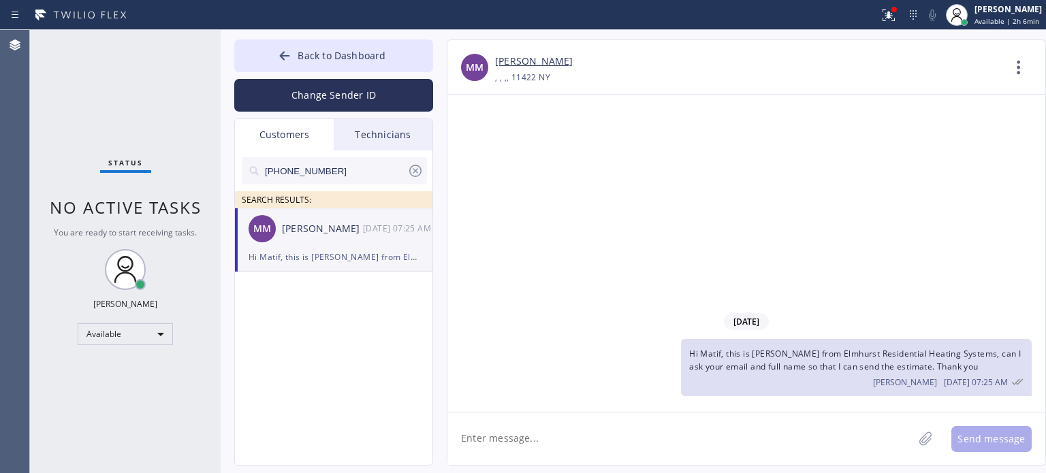
click at [416, 170] on icon at bounding box center [415, 171] width 12 height 12
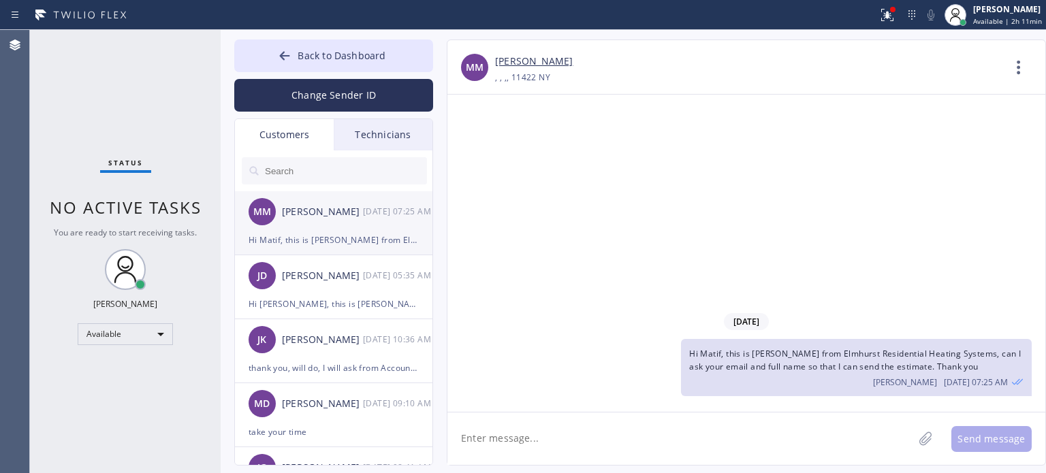
click at [302, 233] on div "Hi Matif, this is [PERSON_NAME] from Elmhurst Residential Heating Systems, can …" at bounding box center [334, 240] width 170 height 16
